Goal: Browse casually: Explore the website without a specific task or goal

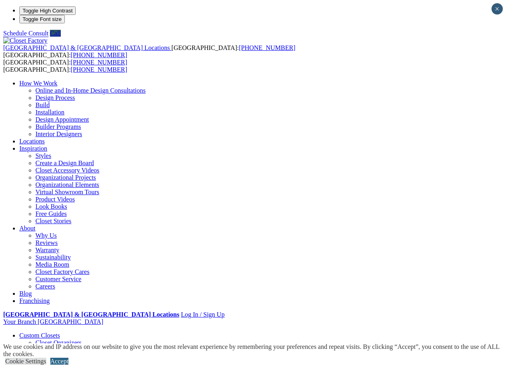
click at [68, 358] on link "Accept" at bounding box center [59, 361] width 18 height 7
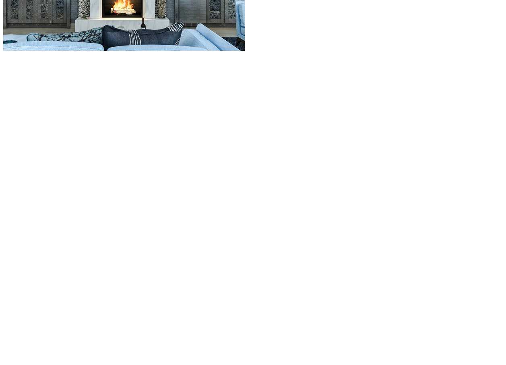
scroll to position [1350, 0]
